Goal: Register for event/course

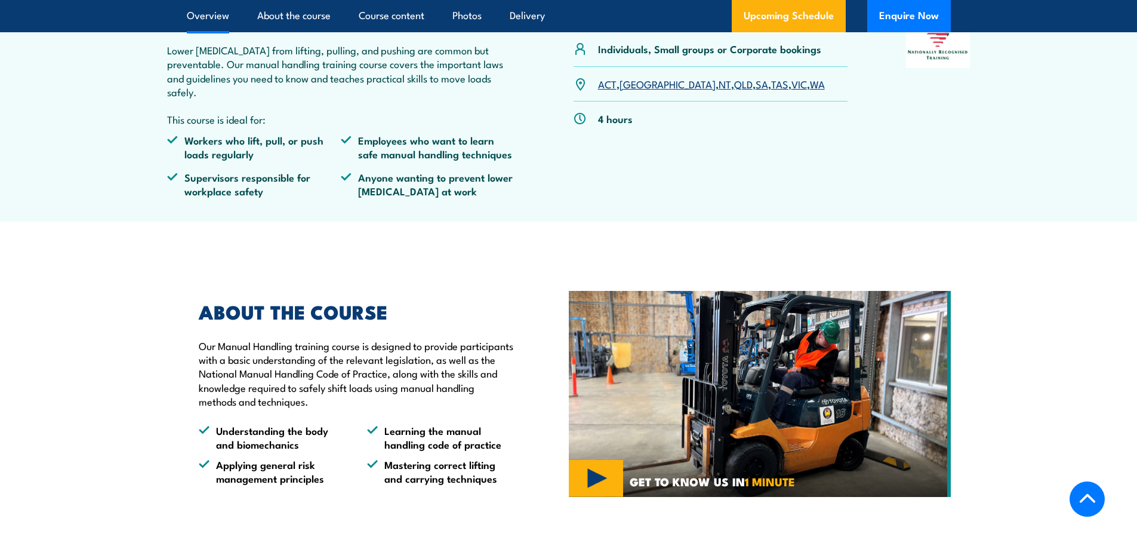
scroll to position [418, 0]
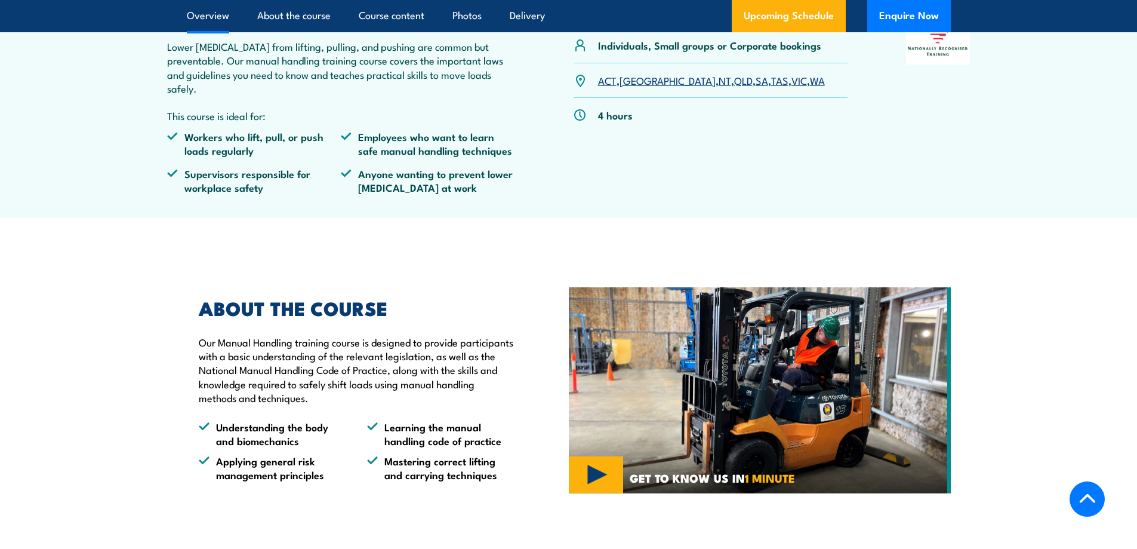
click at [792, 87] on link "VIC" at bounding box center [800, 80] width 16 height 14
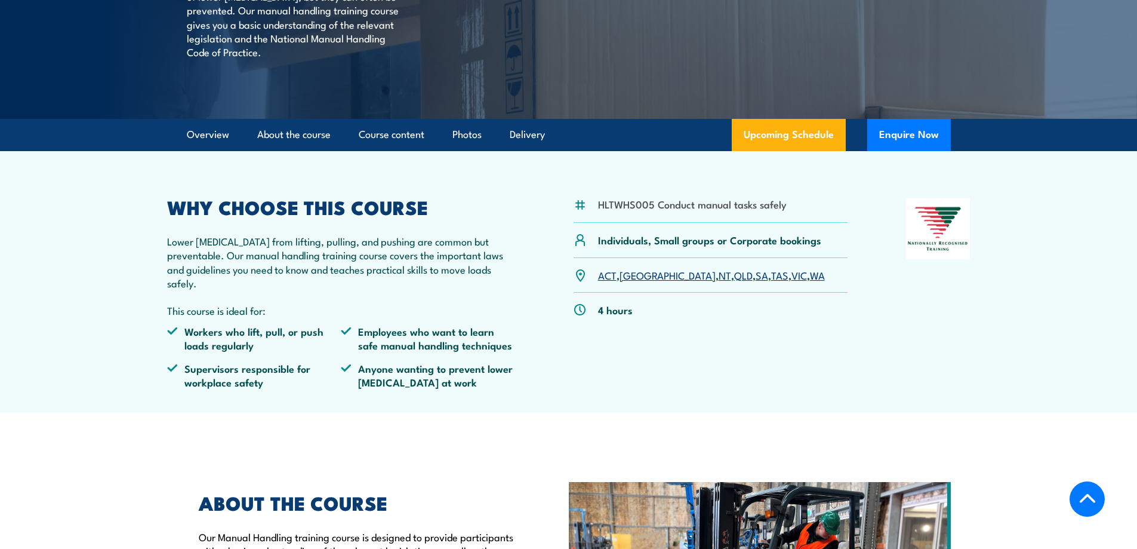
scroll to position [211, 0]
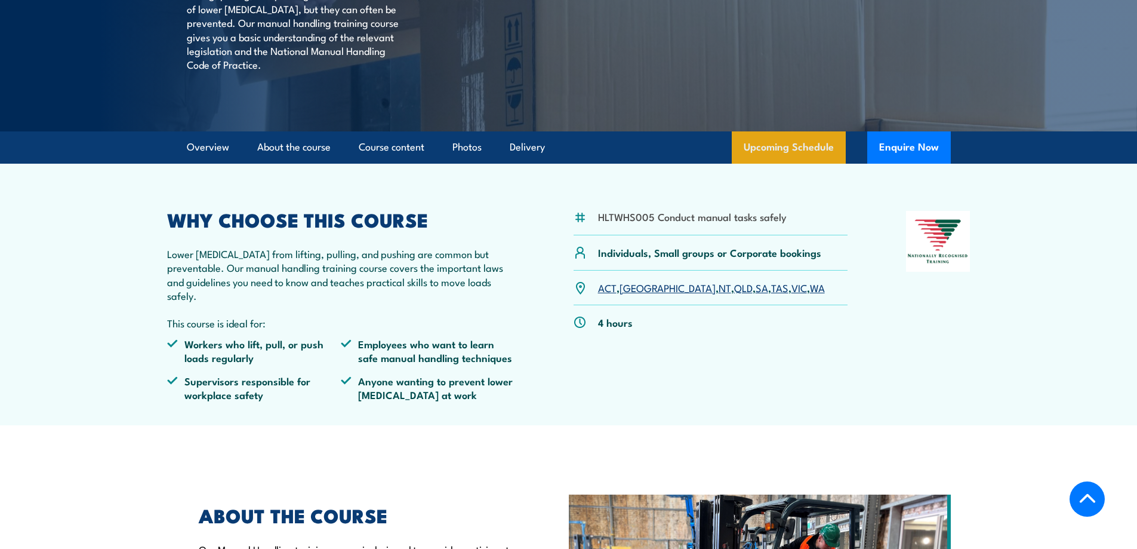
click at [778, 154] on link "Upcoming Schedule" at bounding box center [789, 147] width 114 height 32
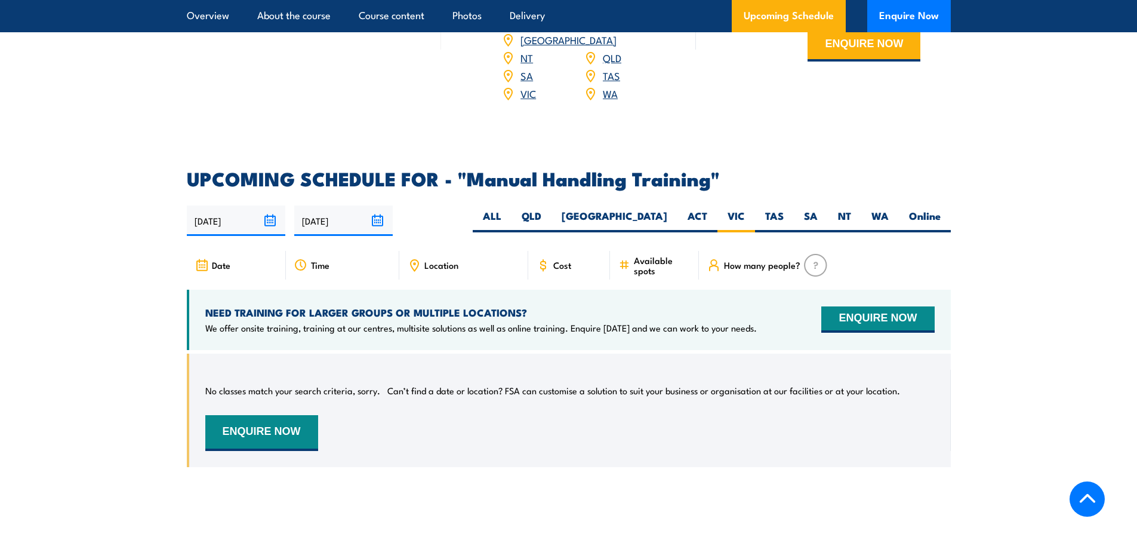
scroll to position [1643, 0]
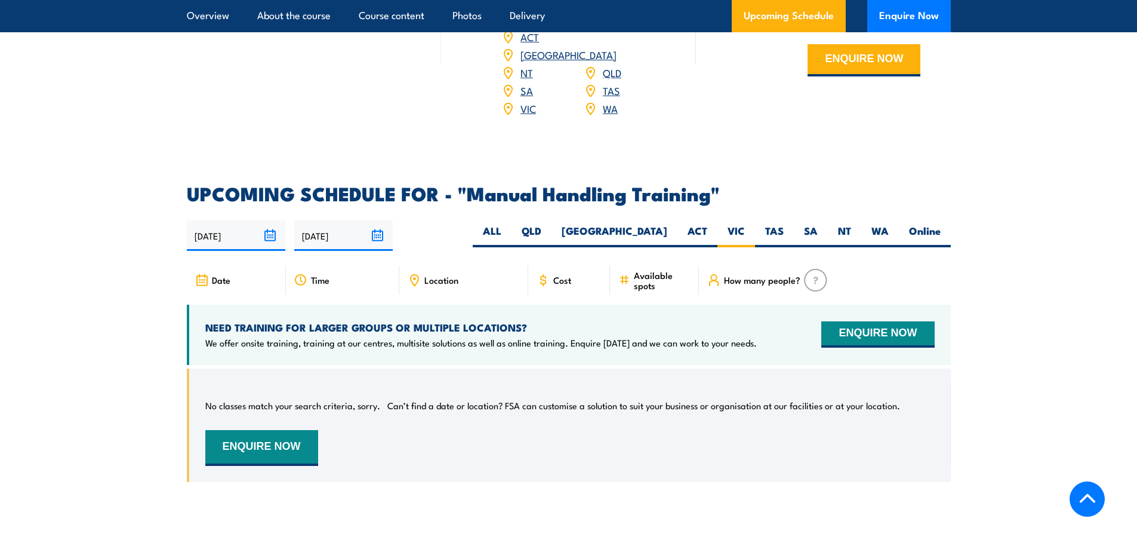
click at [380, 224] on input "[DATE]" at bounding box center [343, 235] width 98 height 30
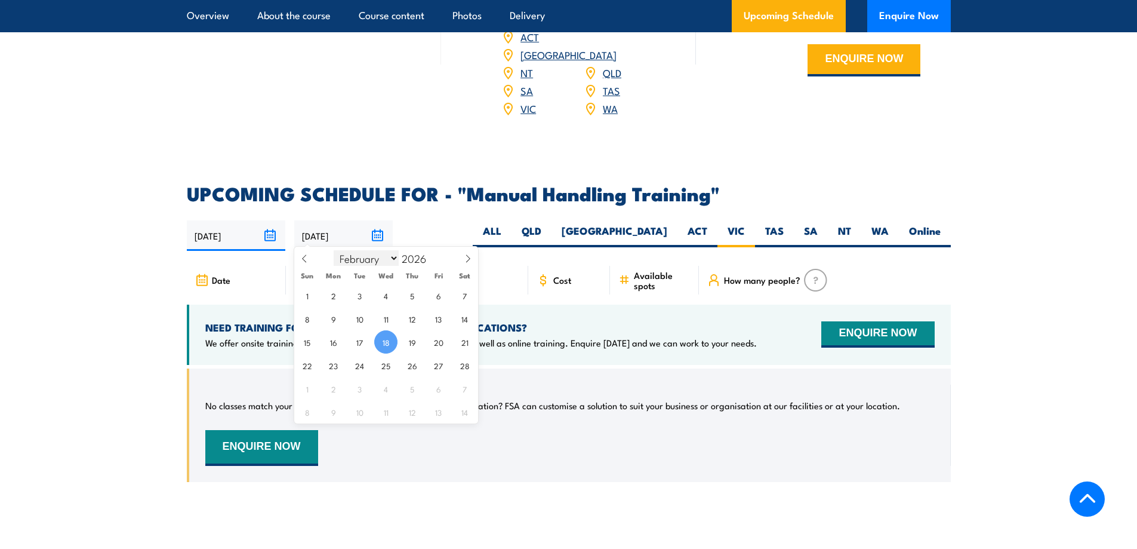
click at [393, 257] on select "January February March April May June July August September October November De…" at bounding box center [366, 258] width 65 height 16
select select "11"
click at [334, 250] on select "January February March April May June July August September October November De…" at bounding box center [366, 258] width 65 height 16
click at [412, 389] on span "31" at bounding box center [412, 388] width 23 height 23
type input "31/12/2026"
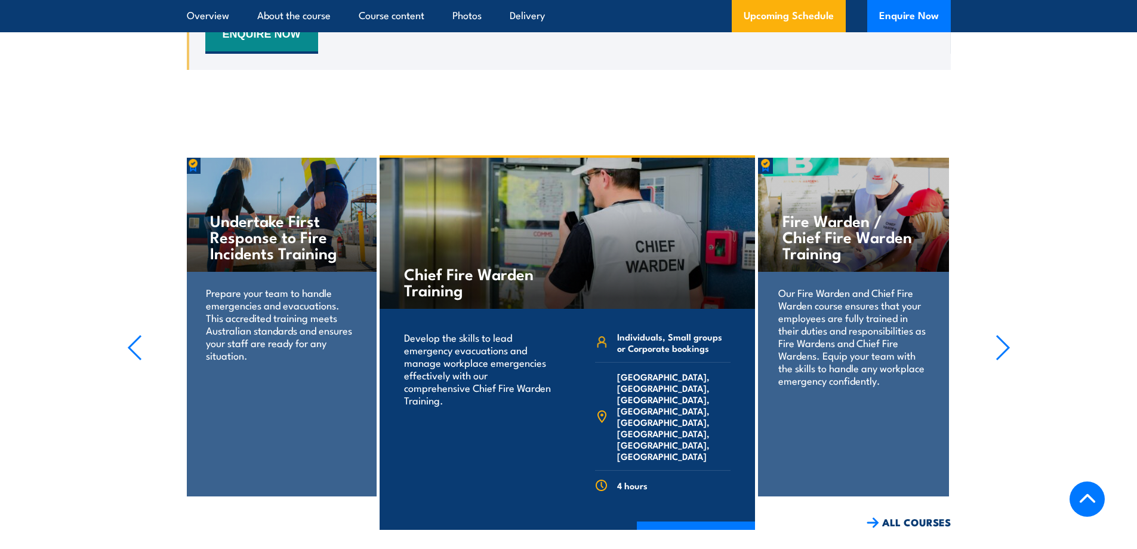
scroll to position [2061, 0]
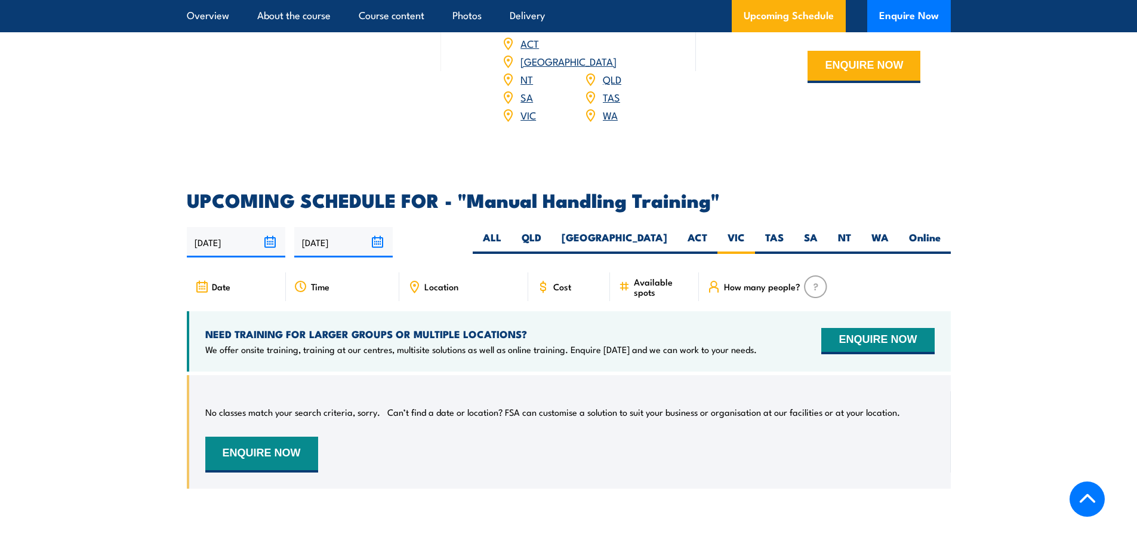
scroll to position [1643, 0]
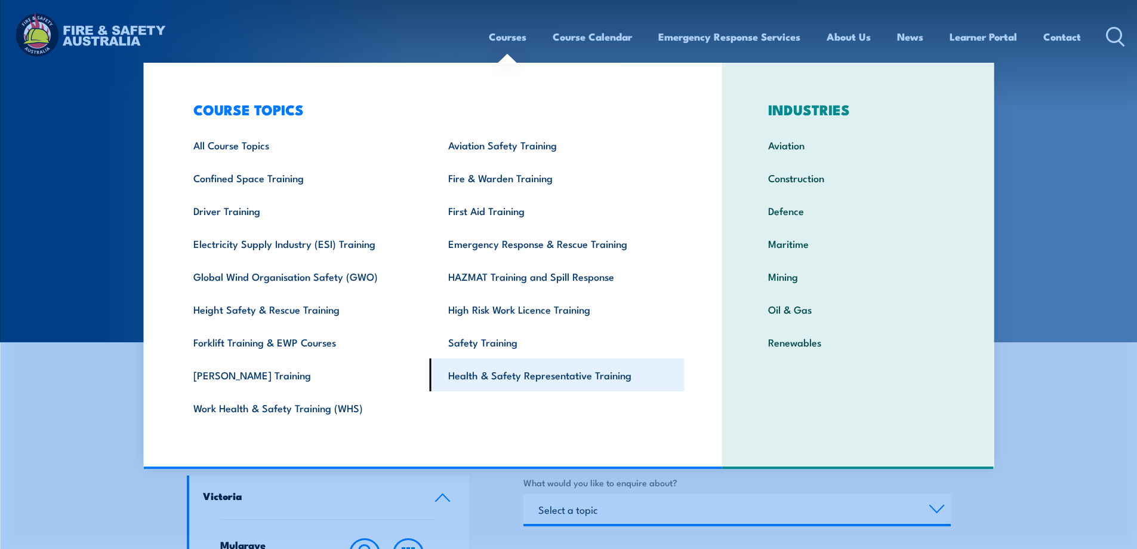
click at [474, 366] on link "Health & Safety Representative Training" at bounding box center [557, 374] width 255 height 33
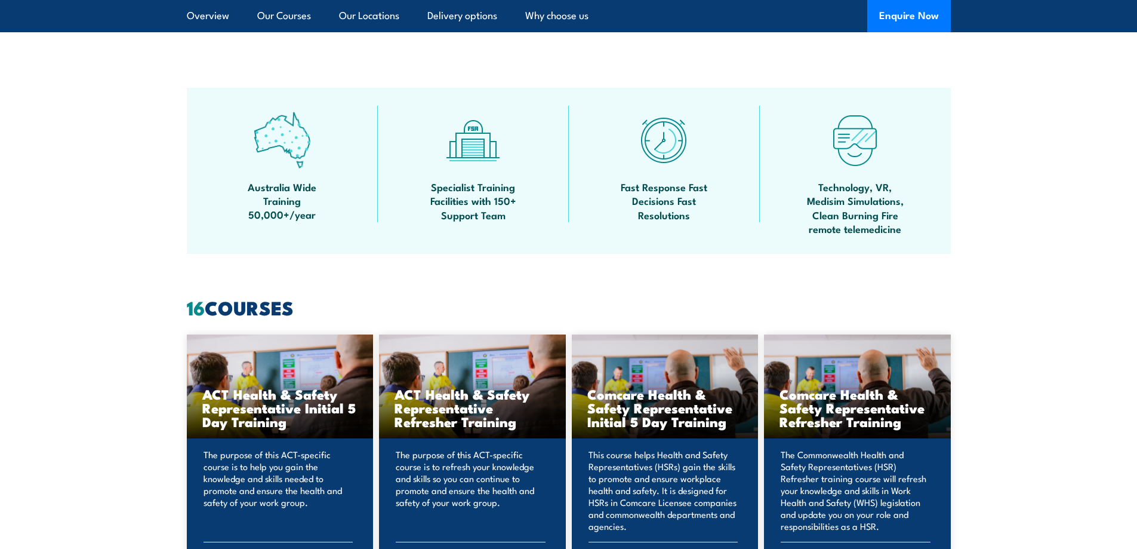
scroll to position [716, 0]
